Goal: Register for event/course

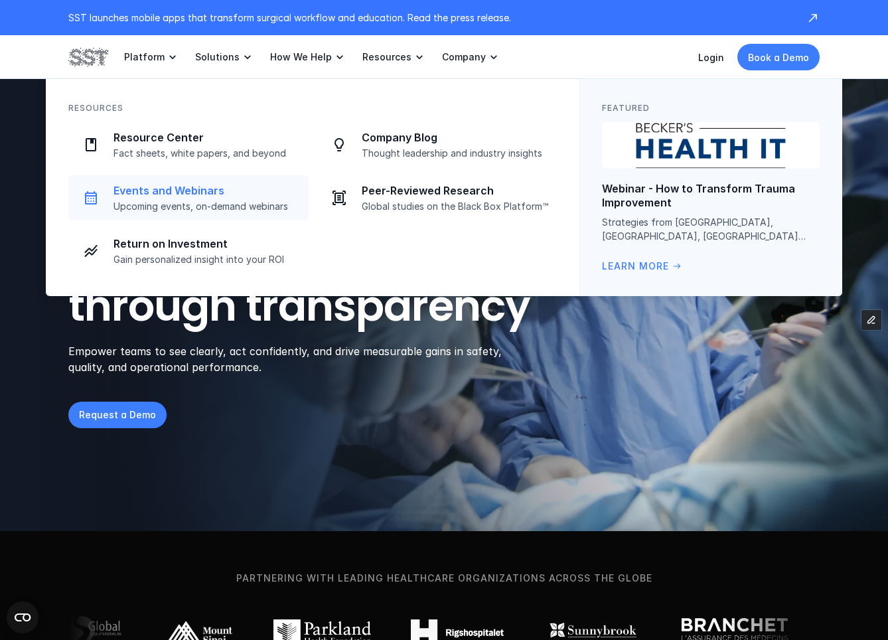
click at [202, 185] on p "Events and Webinars" at bounding box center [207, 191] width 187 height 14
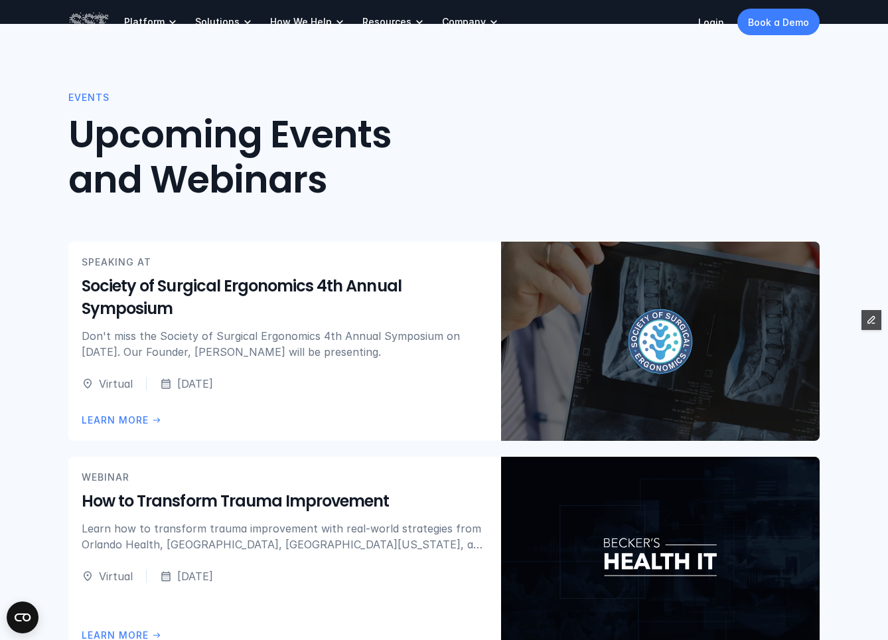
scroll to position [626, 0]
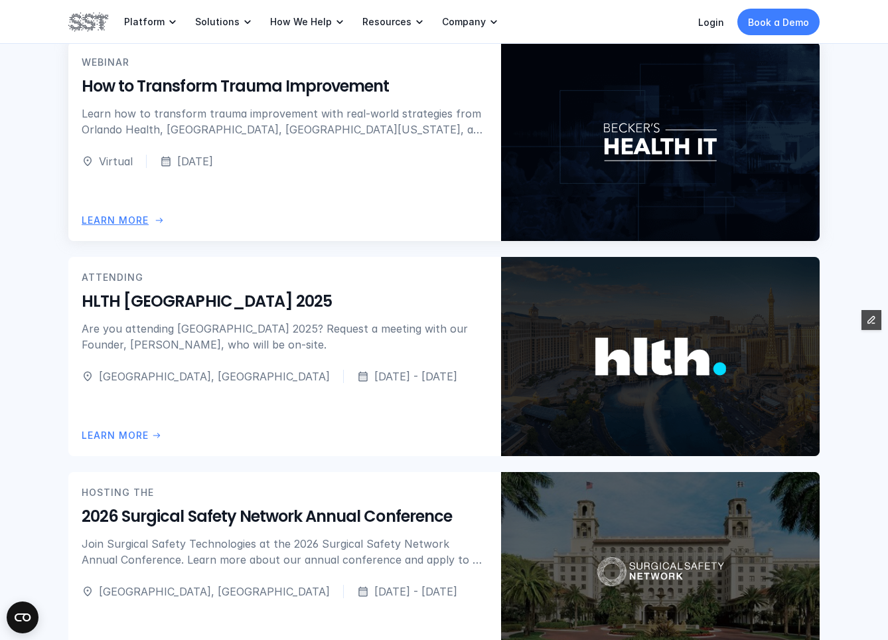
click at [398, 139] on div "WEBINAR How to Transform Trauma Improvement Learn how to transform trauma impro…" at bounding box center [285, 112] width 406 height 114
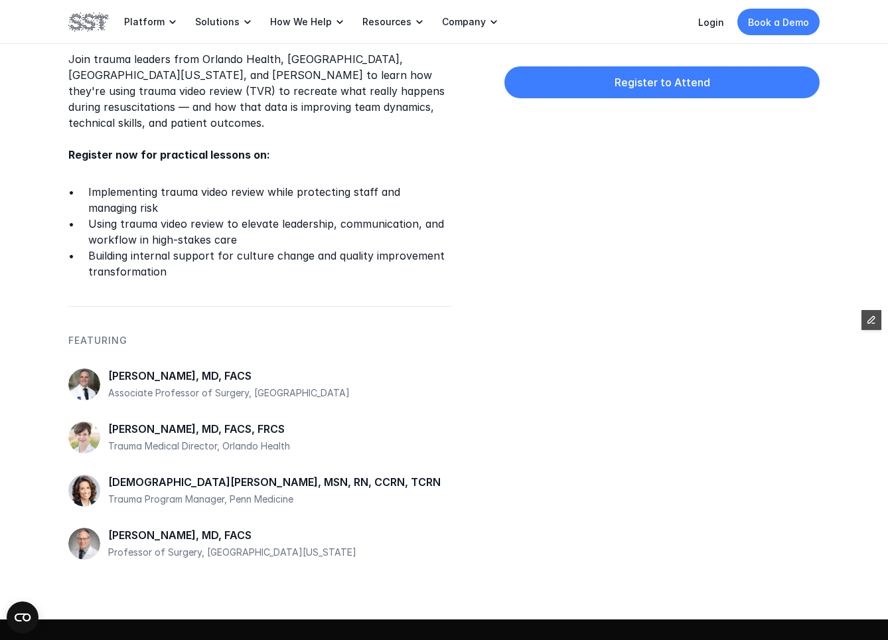
scroll to position [474, 0]
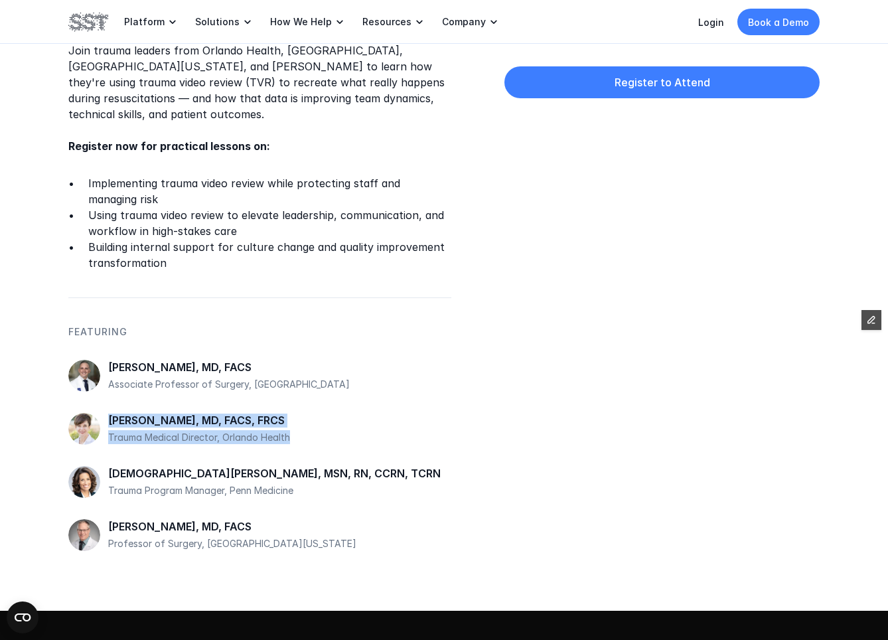
drag, startPoint x: 291, startPoint y: 435, endPoint x: 126, endPoint y: 437, distance: 164.7
click at [102, 438] on div "[PERSON_NAME], MD, FACS, FRCS Trauma Medical Director, Orlando Health" at bounding box center [259, 428] width 383 height 45
drag, startPoint x: 126, startPoint y: 437, endPoint x: 195, endPoint y: 440, distance: 69.1
click at [128, 438] on p "Trauma Medical Director, Orlando Health" at bounding box center [279, 437] width 343 height 14
drag, startPoint x: 217, startPoint y: 439, endPoint x: 119, endPoint y: 438, distance: 97.6
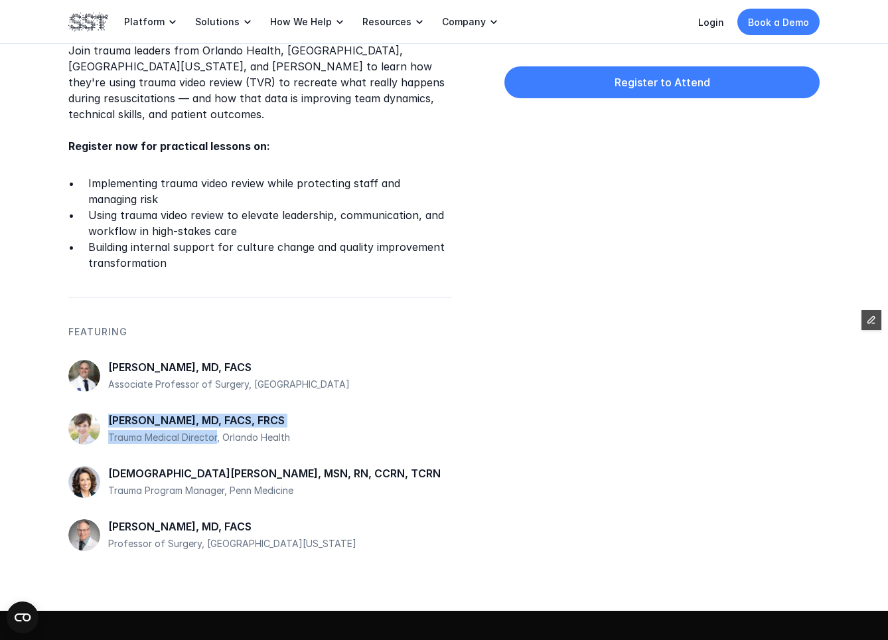
click at [104, 438] on div "[PERSON_NAME], MD, FACS, FRCS Trauma Medical Director, Orlando Health" at bounding box center [259, 428] width 383 height 45
click at [142, 438] on p "Trauma Medical Director, Orlando Health" at bounding box center [279, 437] width 343 height 14
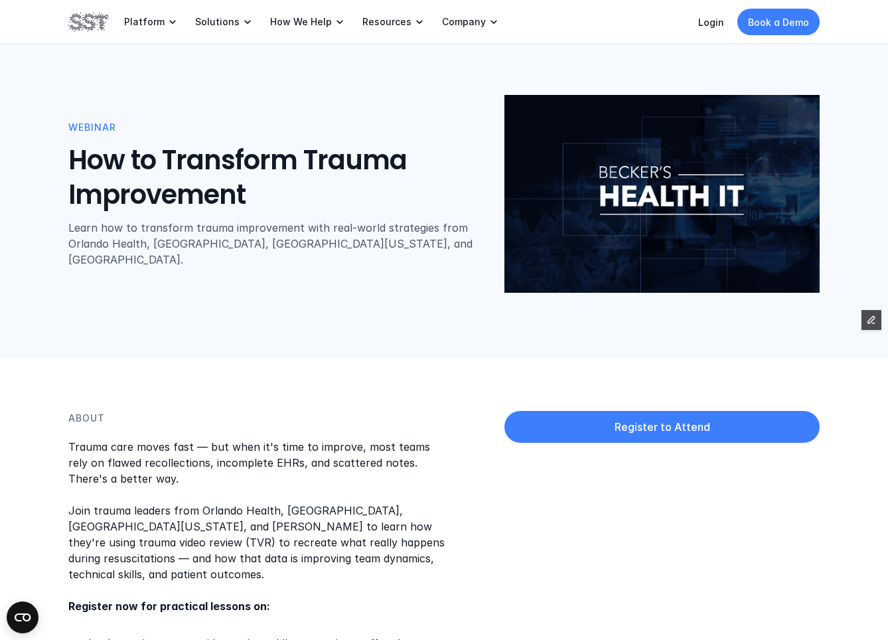
scroll to position [0, 0]
